Goal: Information Seeking & Learning: Find specific page/section

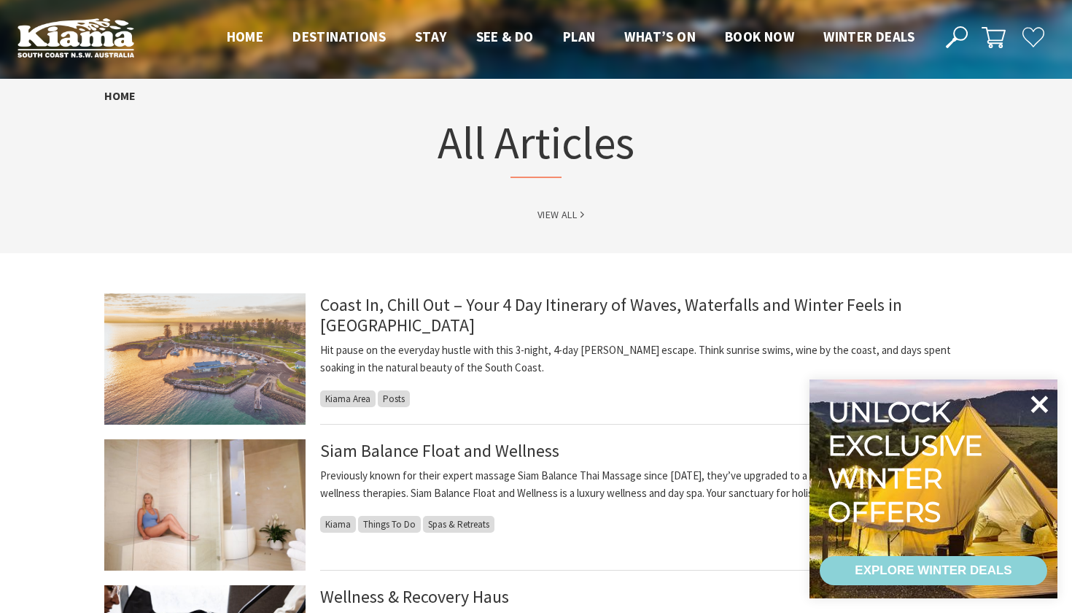
click at [1043, 402] on icon at bounding box center [1040, 404] width 18 height 18
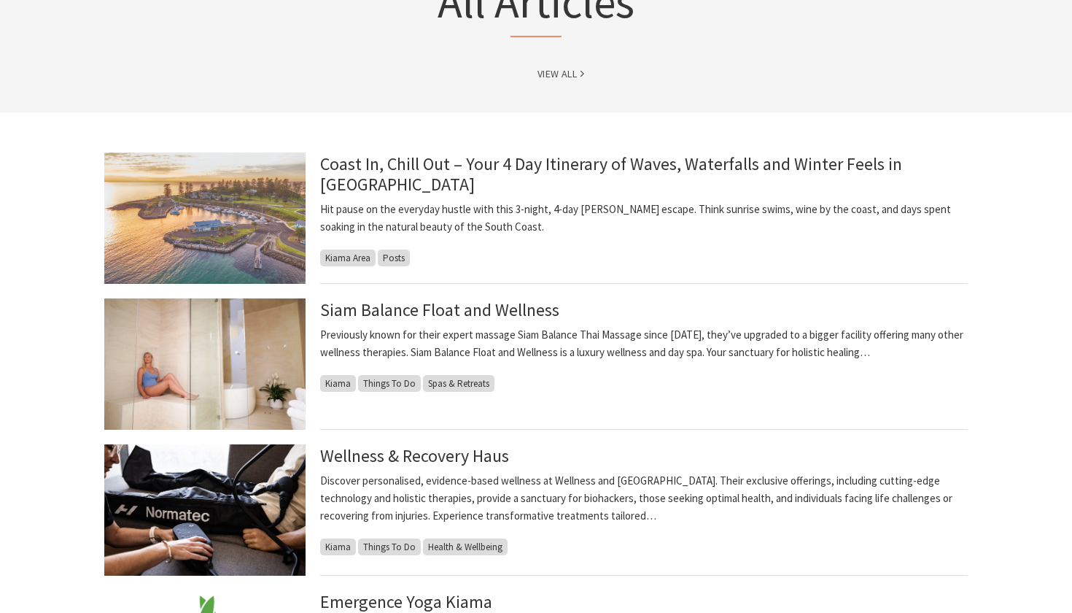
scroll to position [147, 0]
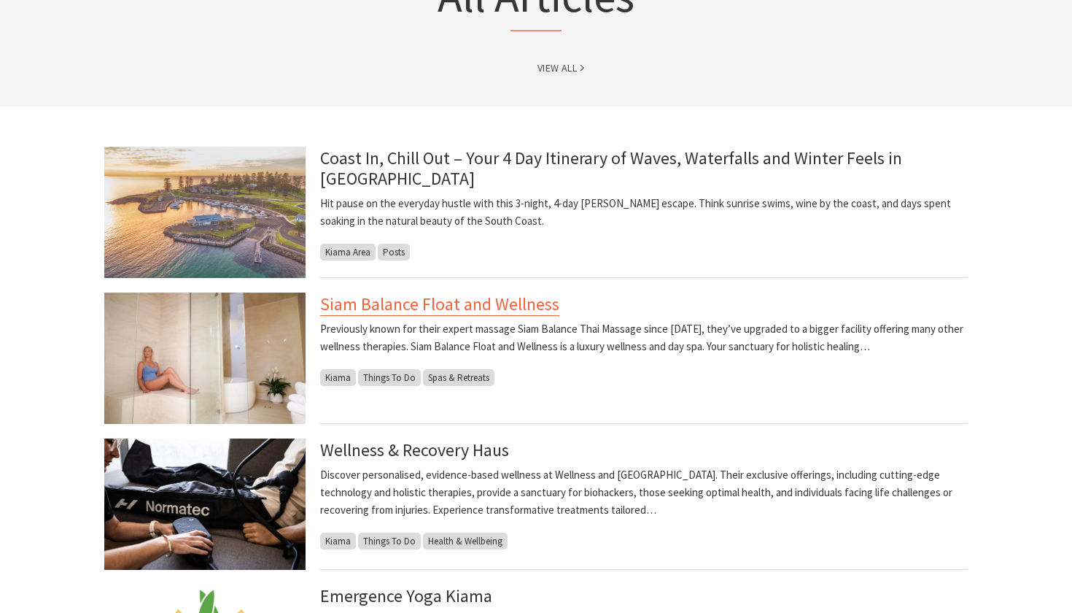
click at [459, 297] on link "Siam Balance Float and Wellness" at bounding box center [439, 303] width 239 height 23
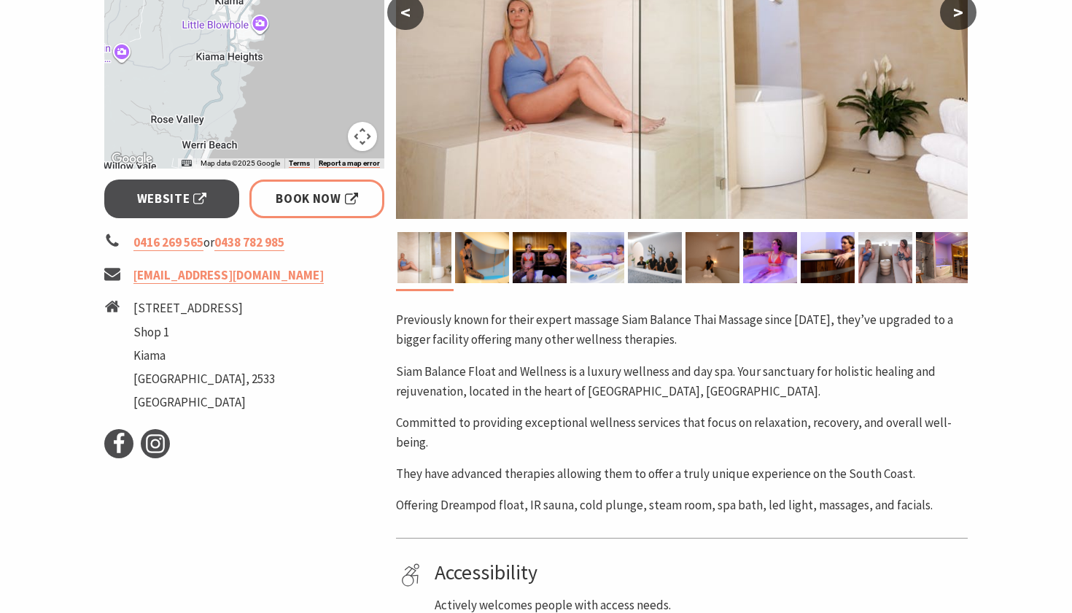
scroll to position [250, 0]
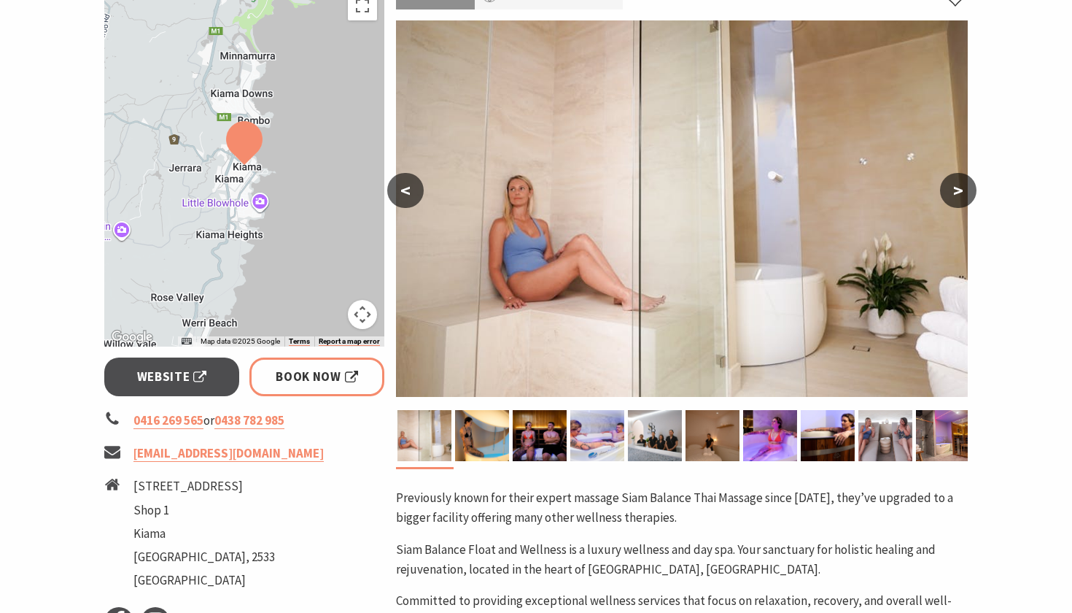
click at [949, 190] on button ">" at bounding box center [958, 190] width 36 height 35
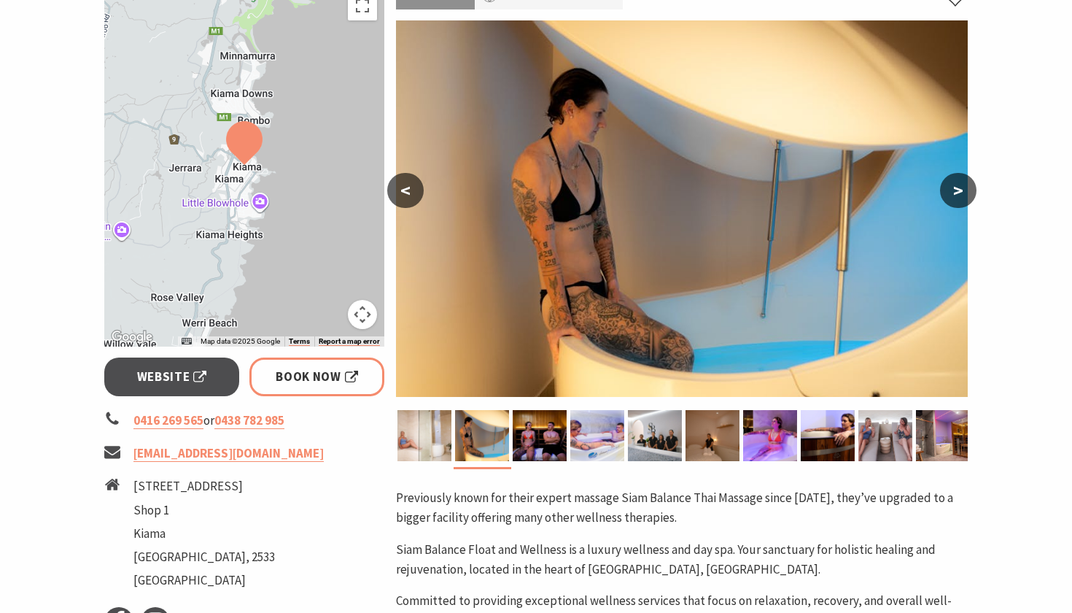
click at [949, 190] on button ">" at bounding box center [958, 190] width 36 height 35
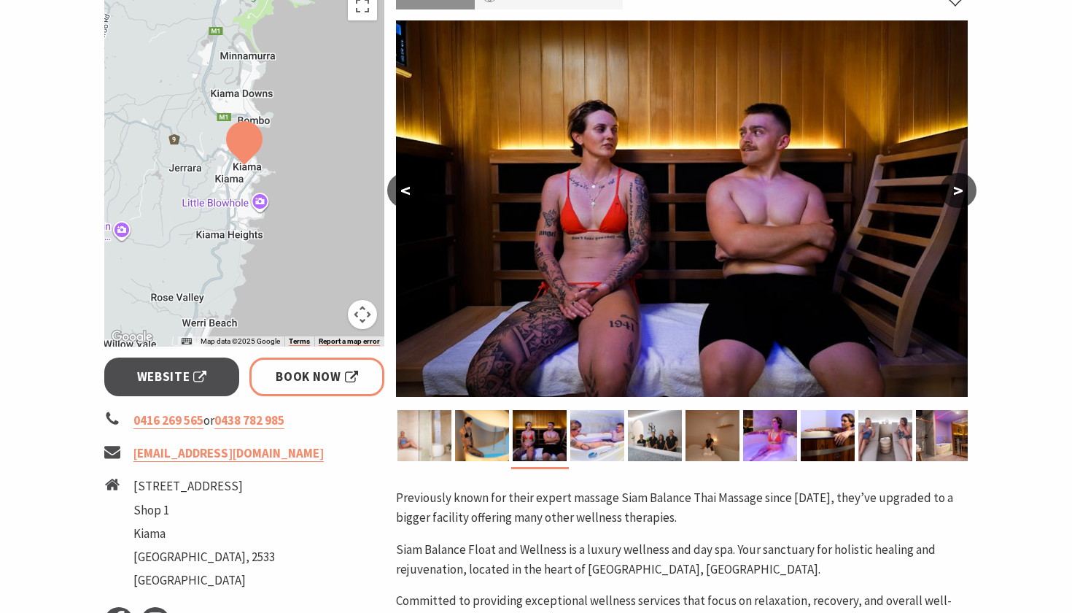
click at [949, 190] on button ">" at bounding box center [958, 190] width 36 height 35
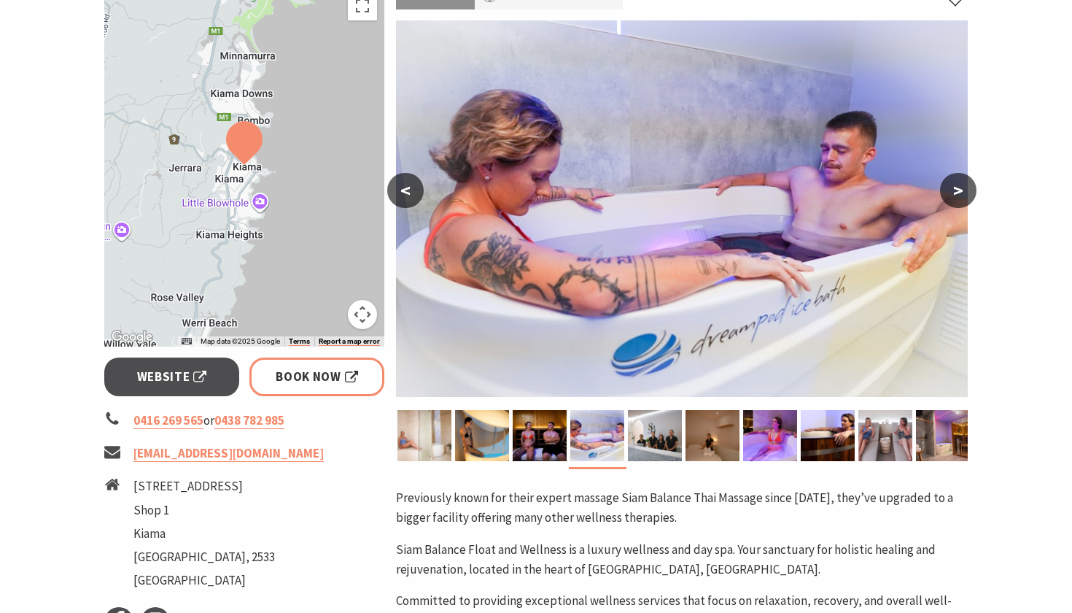
click at [949, 190] on button ">" at bounding box center [958, 190] width 36 height 35
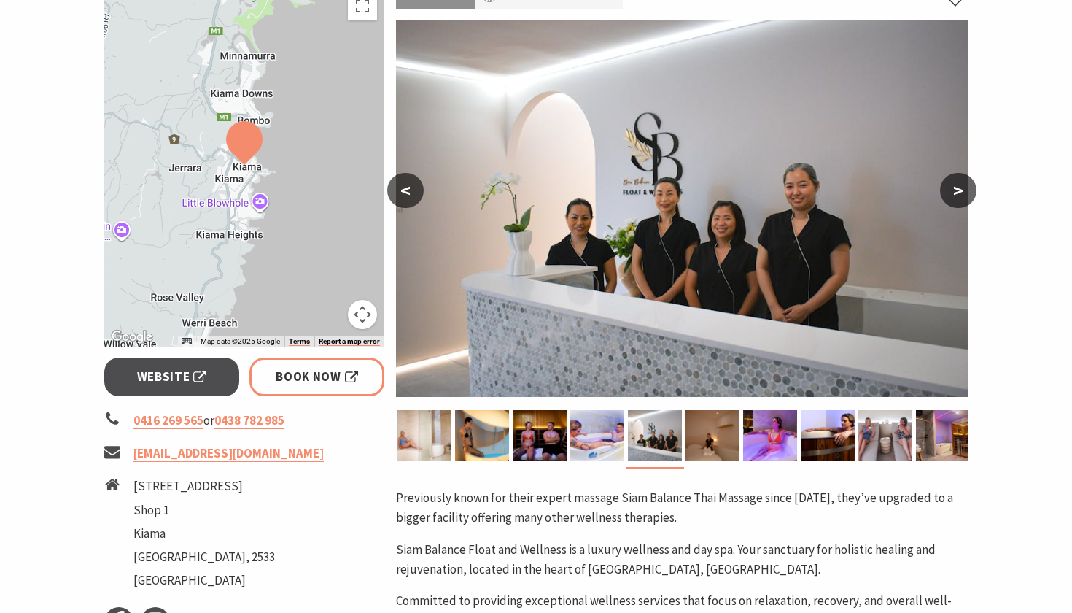
click at [949, 190] on button ">" at bounding box center [958, 190] width 36 height 35
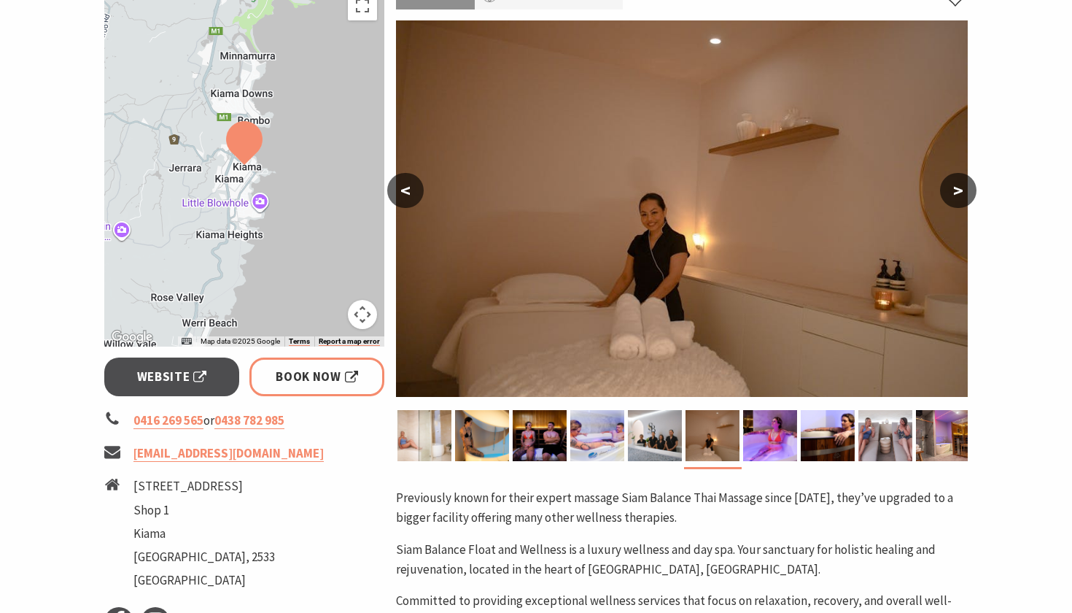
click at [949, 190] on button ">" at bounding box center [958, 190] width 36 height 35
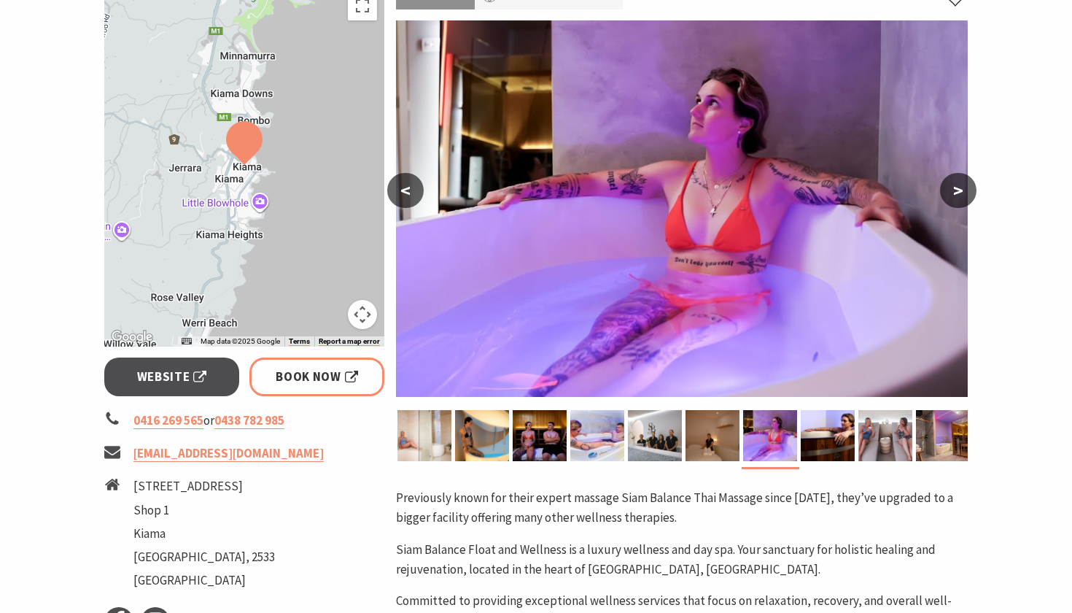
click at [949, 190] on button ">" at bounding box center [958, 190] width 36 height 35
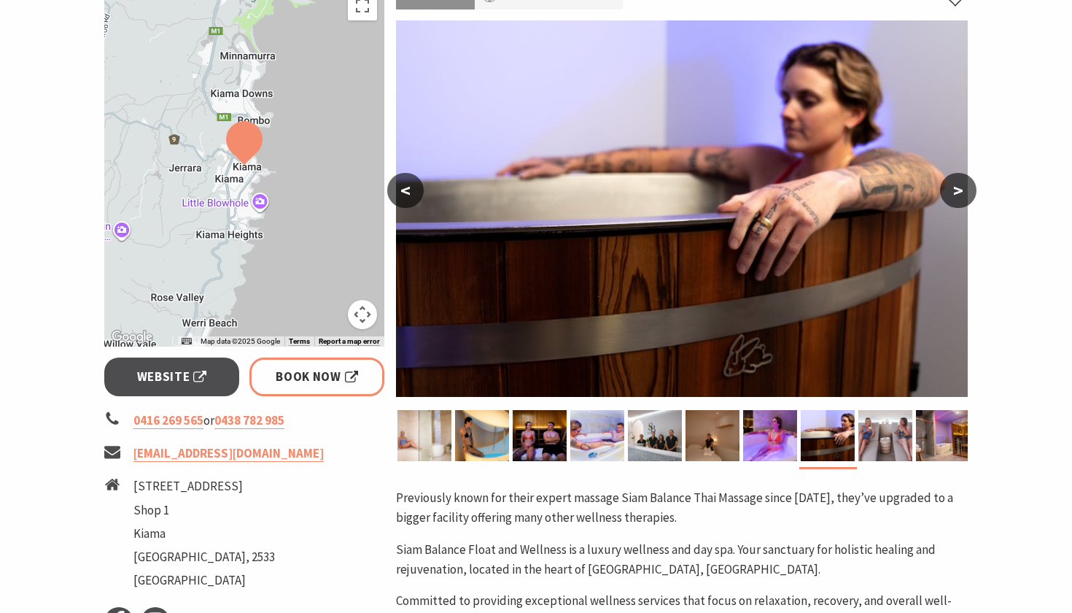
click at [949, 190] on button ">" at bounding box center [958, 190] width 36 height 35
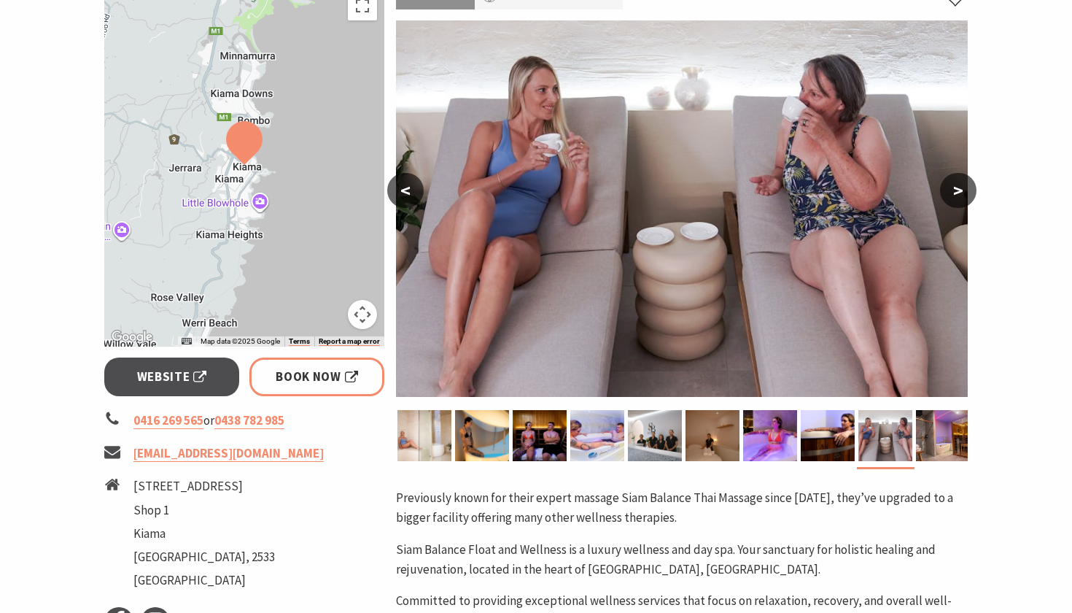
click at [949, 190] on button ">" at bounding box center [958, 190] width 36 height 35
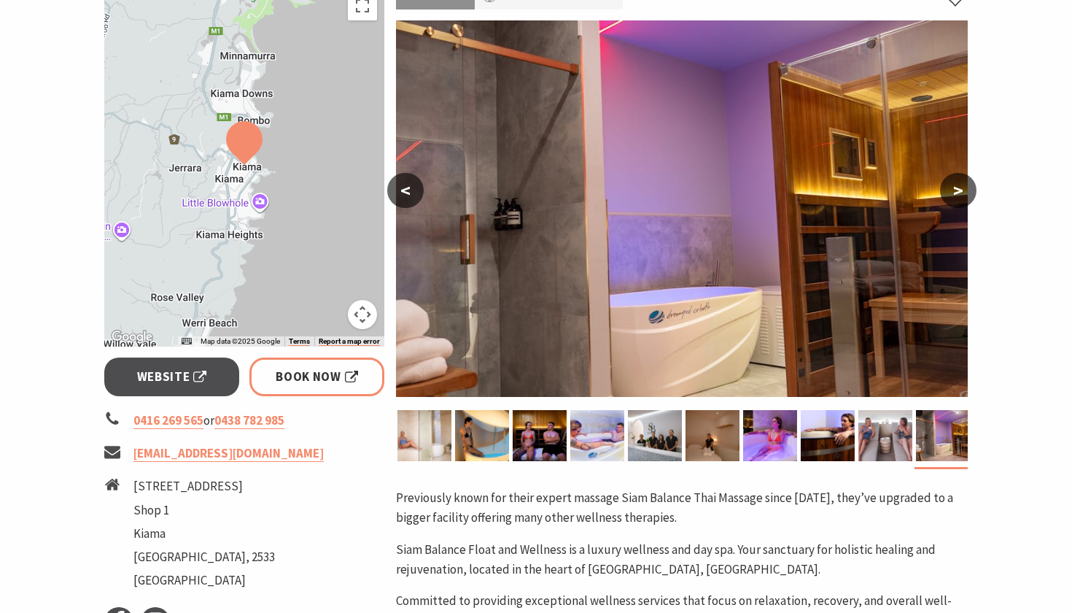
click at [949, 190] on button ">" at bounding box center [958, 190] width 36 height 35
click at [168, 374] on span "Website" at bounding box center [172, 377] width 70 height 20
